Goal: Transaction & Acquisition: Purchase product/service

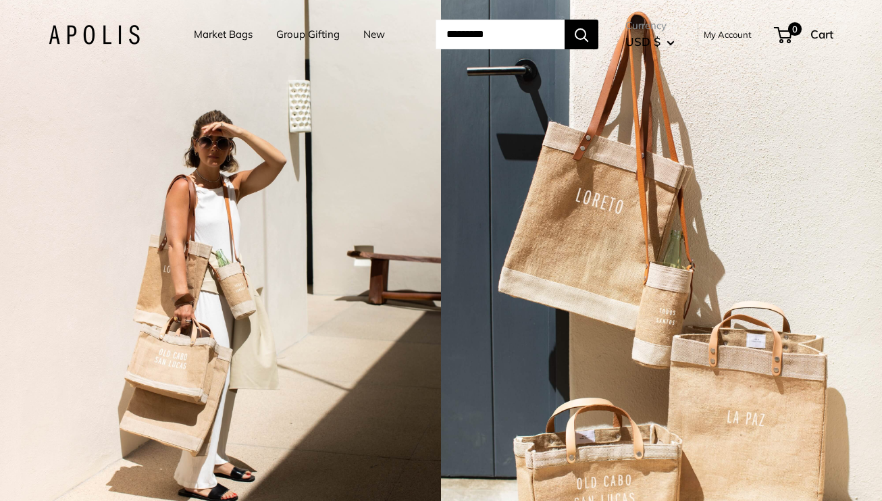
click at [239, 35] on link "Market Bags" at bounding box center [223, 34] width 59 height 19
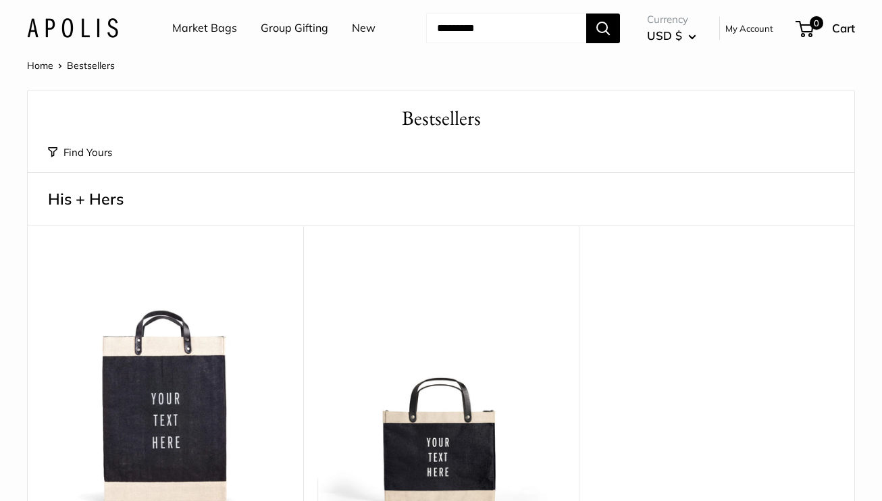
click at [86, 155] on button "Find Yours" at bounding box center [80, 152] width 64 height 19
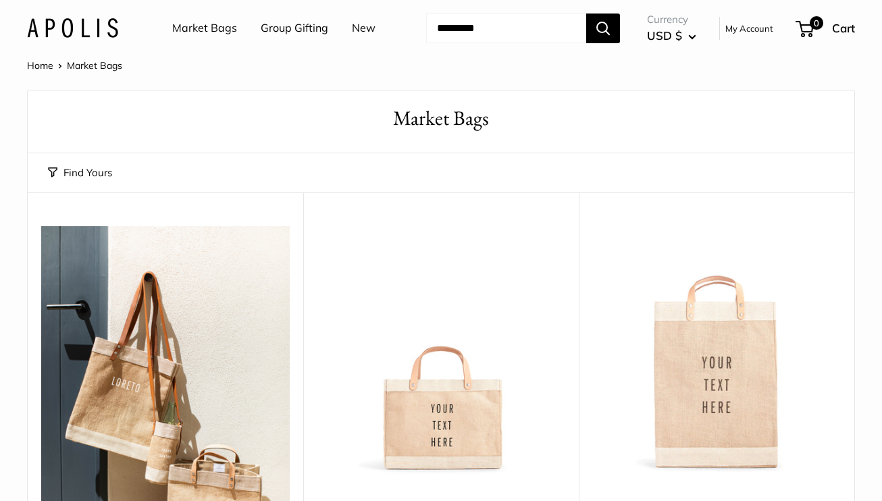
click at [127, 170] on div "Find Yours Find yours View" at bounding box center [441, 172] width 786 height 39
click at [95, 172] on button "Find Yours" at bounding box center [80, 172] width 64 height 19
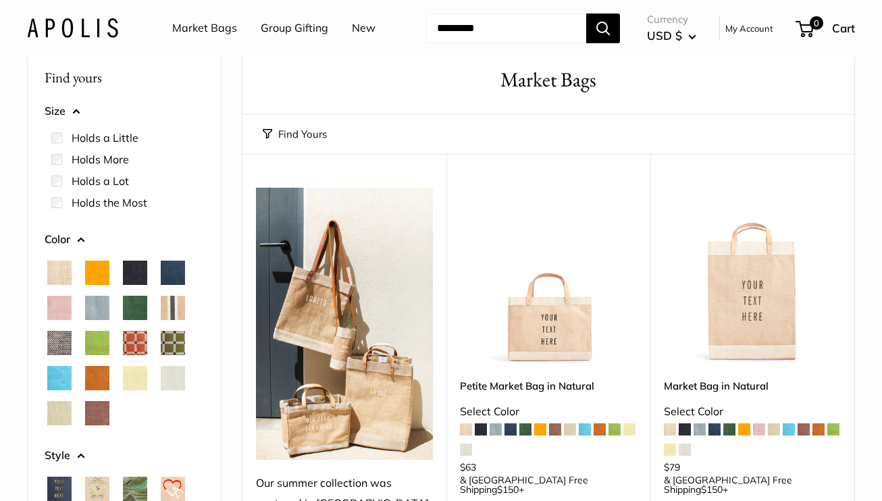
scroll to position [51, 0]
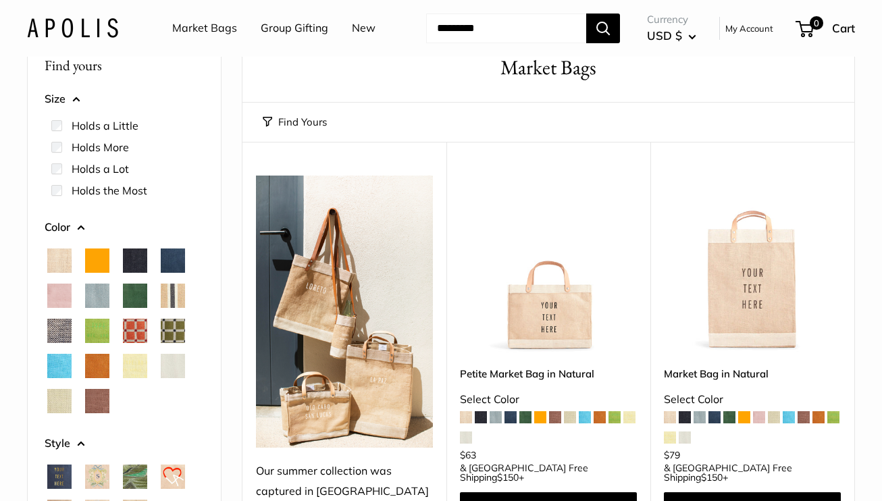
click at [126, 286] on span "Field Green" at bounding box center [135, 296] width 24 height 24
